Goal: Check status: Check status

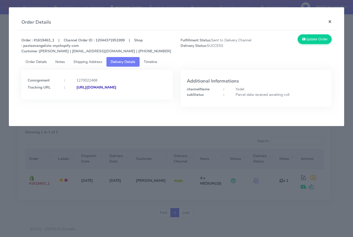
click at [329, 22] on button "×" at bounding box center [330, 22] width 12 height 14
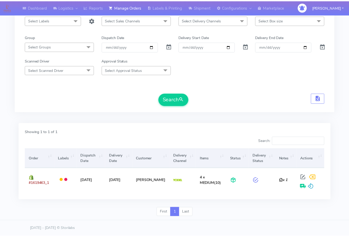
scroll to position [32, 0]
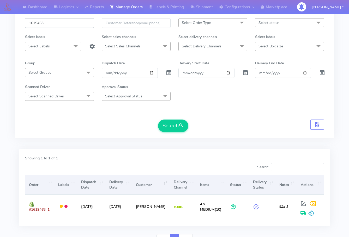
click at [53, 20] on input "1619463" at bounding box center [59, 23] width 69 height 10
paste input "20008"
click at [158, 120] on button "Search" at bounding box center [173, 126] width 30 height 13
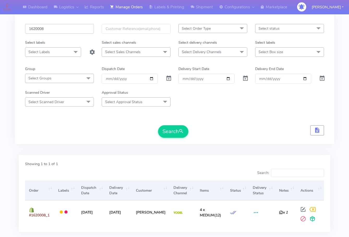
scroll to position [0, 0]
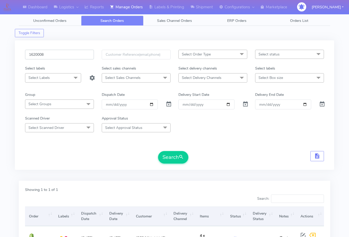
click at [56, 56] on input "1620008" at bounding box center [59, 55] width 69 height 10
paste input "90"
type input "1620090"
click at [178, 155] on button "Search" at bounding box center [173, 157] width 30 height 13
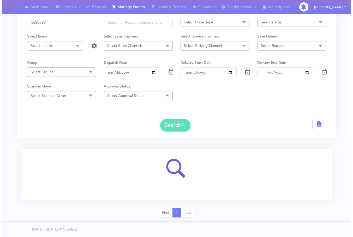
scroll to position [32, 0]
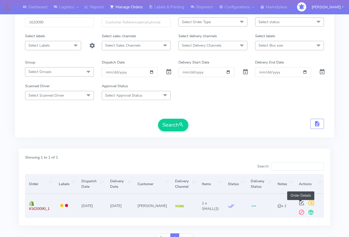
click at [302, 203] on span at bounding box center [301, 204] width 9 height 5
select select "5"
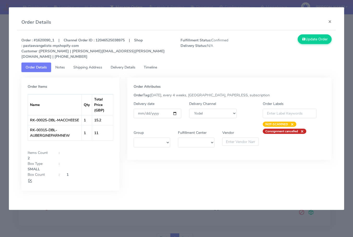
click at [80, 63] on link "Shipping Address" at bounding box center [87, 68] width 37 height 10
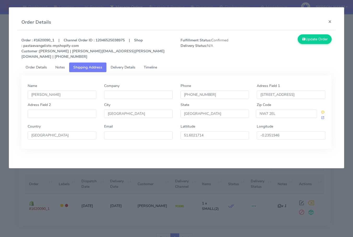
click at [116, 65] on span "Delivery Details" at bounding box center [123, 67] width 25 height 5
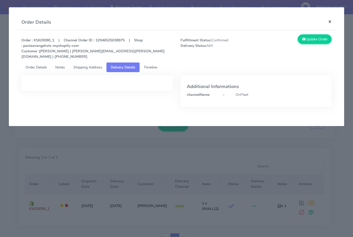
drag, startPoint x: 333, startPoint y: 21, endPoint x: 120, endPoint y: 84, distance: 222.3
click at [333, 21] on button "×" at bounding box center [330, 22] width 12 height 14
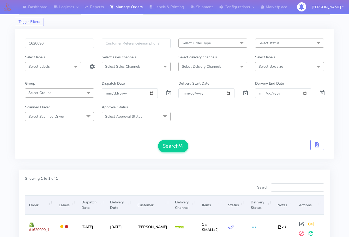
scroll to position [0, 0]
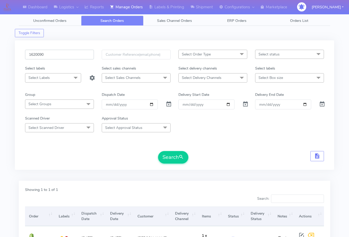
click at [61, 54] on input "1620090" at bounding box center [59, 55] width 69 height 10
paste input "19252"
type input "1619252"
click at [177, 162] on button "Search" at bounding box center [173, 157] width 30 height 13
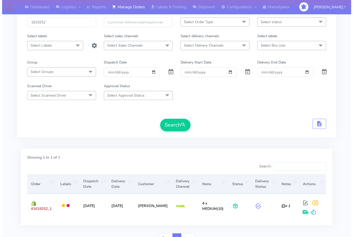
scroll to position [58, 0]
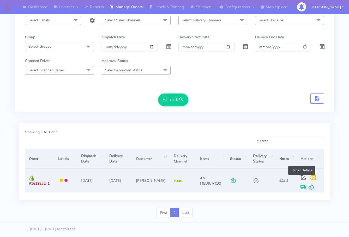
click at [303, 177] on span at bounding box center [303, 179] width 9 height 5
select select "5"
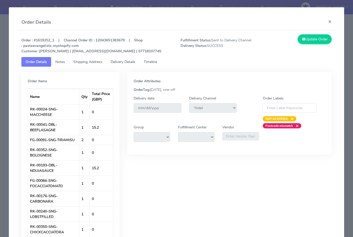
drag, startPoint x: 80, startPoint y: 62, endPoint x: 87, endPoint y: 63, distance: 6.5
click at [81, 62] on span "Shipping Address" at bounding box center [87, 61] width 29 height 5
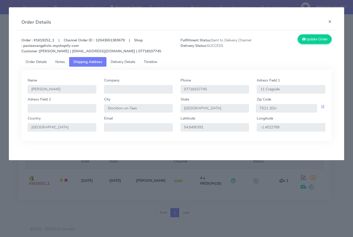
click at [121, 63] on span "Delivery Details" at bounding box center [123, 61] width 25 height 5
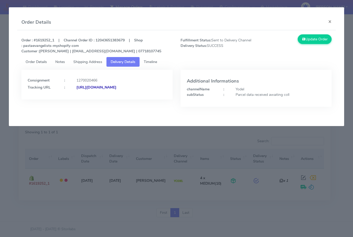
drag, startPoint x: 135, startPoint y: 95, endPoint x: 27, endPoint y: 98, distance: 108.0
click at [27, 98] on div "Consignment : 1270020466 Tracking URL : [URL][DOMAIN_NAME]" at bounding box center [96, 85] width 151 height 30
click at [330, 23] on button "×" at bounding box center [330, 22] width 12 height 14
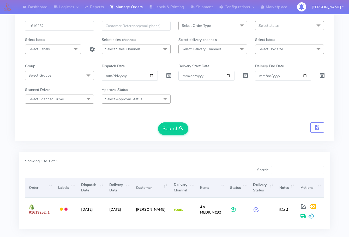
scroll to position [0, 0]
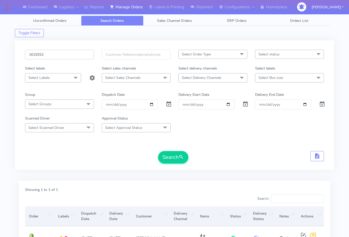
click at [71, 55] on input "1619252" at bounding box center [59, 55] width 69 height 10
paste input "20135"
click at [158, 151] on button "Search" at bounding box center [173, 157] width 30 height 13
click at [63, 51] on input "1620135" at bounding box center [59, 55] width 69 height 10
paste input "198"
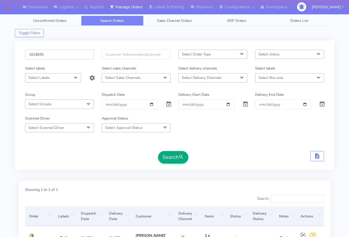
type input "1619835"
click at [173, 155] on button "Search" at bounding box center [173, 157] width 30 height 13
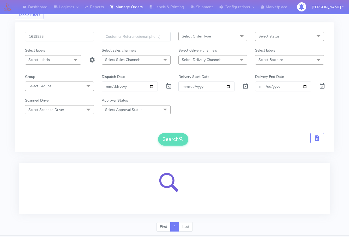
scroll to position [32, 0]
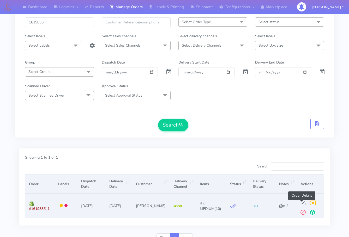
click at [303, 203] on span at bounding box center [302, 204] width 9 height 5
select select "5"
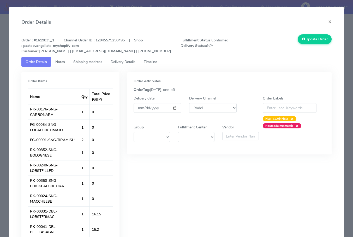
click at [77, 60] on span "Shipping Address" at bounding box center [87, 61] width 29 height 5
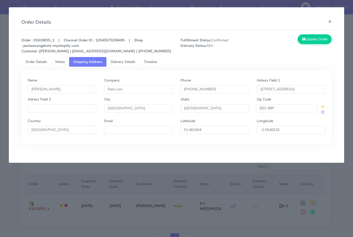
click at [114, 61] on span "Delivery Details" at bounding box center [123, 61] width 25 height 5
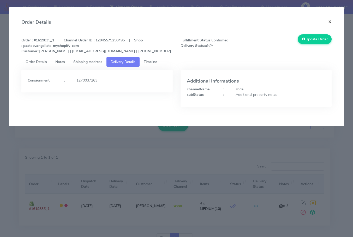
click at [329, 24] on button "×" at bounding box center [330, 22] width 12 height 14
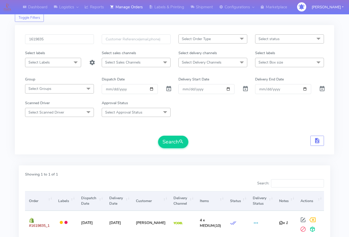
scroll to position [0, 0]
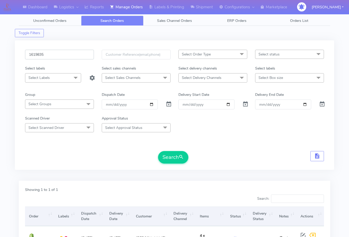
click at [61, 56] on input "1619835" at bounding box center [59, 55] width 69 height 10
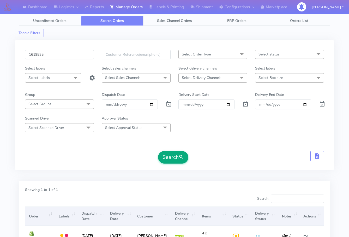
paste input "8756"
click at [176, 156] on button "Search" at bounding box center [173, 157] width 30 height 13
click at [72, 53] on input "1618756" at bounding box center [59, 55] width 69 height 10
paste input "9323"
click at [170, 155] on button "Search" at bounding box center [173, 157] width 30 height 13
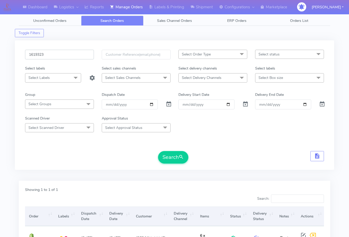
click at [65, 51] on input "1619323" at bounding box center [59, 55] width 69 height 10
paste input "8866"
click at [171, 156] on button "Search" at bounding box center [173, 157] width 30 height 13
click at [54, 55] on input "1618866" at bounding box center [59, 55] width 69 height 10
paste input "751"
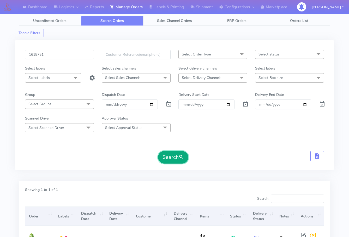
click at [177, 159] on button "Search" at bounding box center [173, 157] width 30 height 13
click at [64, 54] on input "1618751" at bounding box center [59, 55] width 69 height 10
paste input "9424"
click at [173, 161] on button "Search" at bounding box center [173, 157] width 30 height 13
click at [57, 54] on input "1619424" at bounding box center [59, 55] width 69 height 10
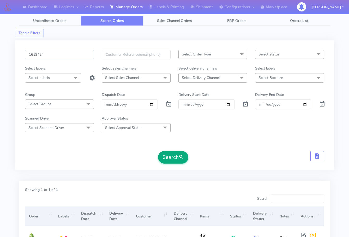
paste input "396"
click at [168, 156] on button "Search" at bounding box center [173, 157] width 30 height 13
drag, startPoint x: 57, startPoint y: 57, endPoint x: 130, endPoint y: 131, distance: 103.8
click at [57, 56] on input "1619396" at bounding box center [59, 55] width 69 height 10
paste input "419"
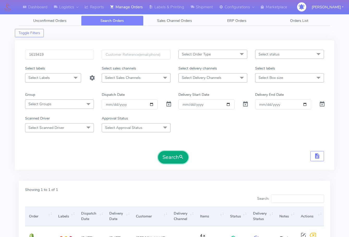
drag, startPoint x: 178, startPoint y: 160, endPoint x: 177, endPoint y: 157, distance: 3.0
click at [178, 159] on button "Search" at bounding box center [173, 157] width 30 height 13
click at [63, 56] on input "1619419" at bounding box center [59, 55] width 69 height 10
paste input "7097"
click at [170, 154] on button "Search" at bounding box center [173, 157] width 30 height 13
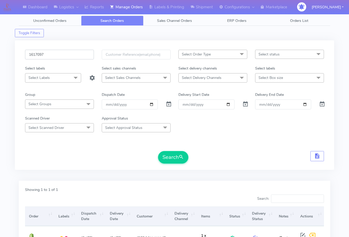
click at [69, 57] on input "1617097" at bounding box center [59, 55] width 69 height 10
paste input "8757"
drag, startPoint x: 172, startPoint y: 159, endPoint x: 171, endPoint y: 154, distance: 4.4
click at [172, 158] on button "Search" at bounding box center [173, 157] width 30 height 13
click at [66, 57] on input "1618757" at bounding box center [59, 55] width 69 height 10
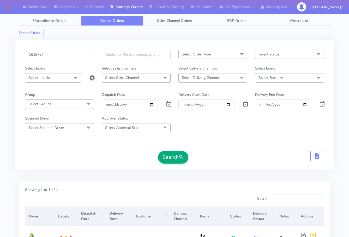
paste input "5"
click at [172, 159] on button "Search" at bounding box center [173, 157] width 30 height 13
drag, startPoint x: 61, startPoint y: 55, endPoint x: 82, endPoint y: 85, distance: 36.7
click at [61, 55] on input "1618755" at bounding box center [59, 55] width 69 height 10
paste input "9399"
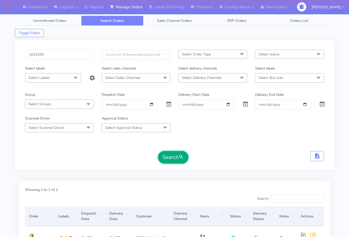
click at [171, 159] on button "Search" at bounding box center [173, 157] width 30 height 13
click at [67, 54] on input "1619399" at bounding box center [59, 55] width 69 height 10
paste input "8846"
click at [173, 153] on button "Search" at bounding box center [173, 157] width 30 height 13
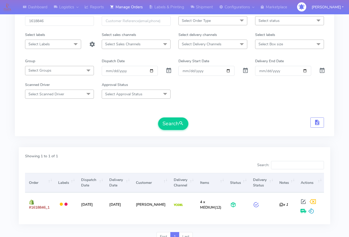
scroll to position [5, 0]
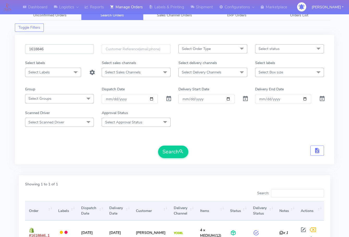
click at [58, 47] on input "1618846" at bounding box center [59, 49] width 69 height 10
paste input "62"
click at [167, 155] on button "Search" at bounding box center [173, 152] width 30 height 13
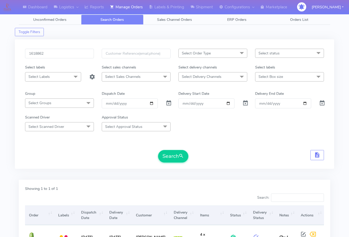
scroll to position [0, 0]
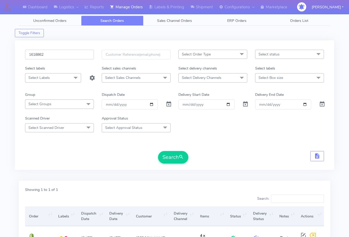
click at [71, 56] on input "1618862" at bounding box center [59, 55] width 69 height 10
paste input "930"
click at [165, 156] on button "Search" at bounding box center [173, 157] width 30 height 13
click at [67, 61] on div "1618930" at bounding box center [59, 58] width 77 height 16
click at [68, 53] on input "1618930" at bounding box center [59, 55] width 69 height 10
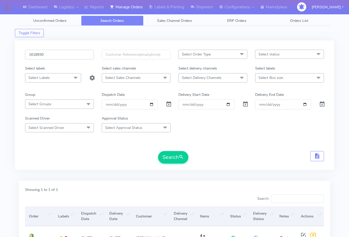
paste input "20912"
click at [172, 156] on button "Search" at bounding box center [173, 157] width 30 height 13
drag, startPoint x: 61, startPoint y: 51, endPoint x: 73, endPoint y: 74, distance: 25.8
click at [61, 51] on input "1620912" at bounding box center [59, 55] width 69 height 10
paste input "19149"
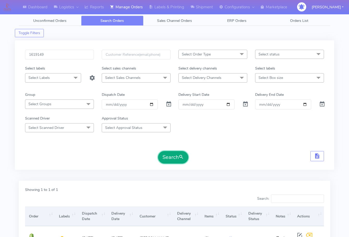
click at [169, 159] on button "Search" at bounding box center [173, 157] width 30 height 13
click at [59, 53] on input "1619149" at bounding box center [59, 55] width 69 height 10
paste input "400"
type input "1619400"
click at [167, 158] on button "Search" at bounding box center [173, 157] width 30 height 13
